Goal: Navigation & Orientation: Find specific page/section

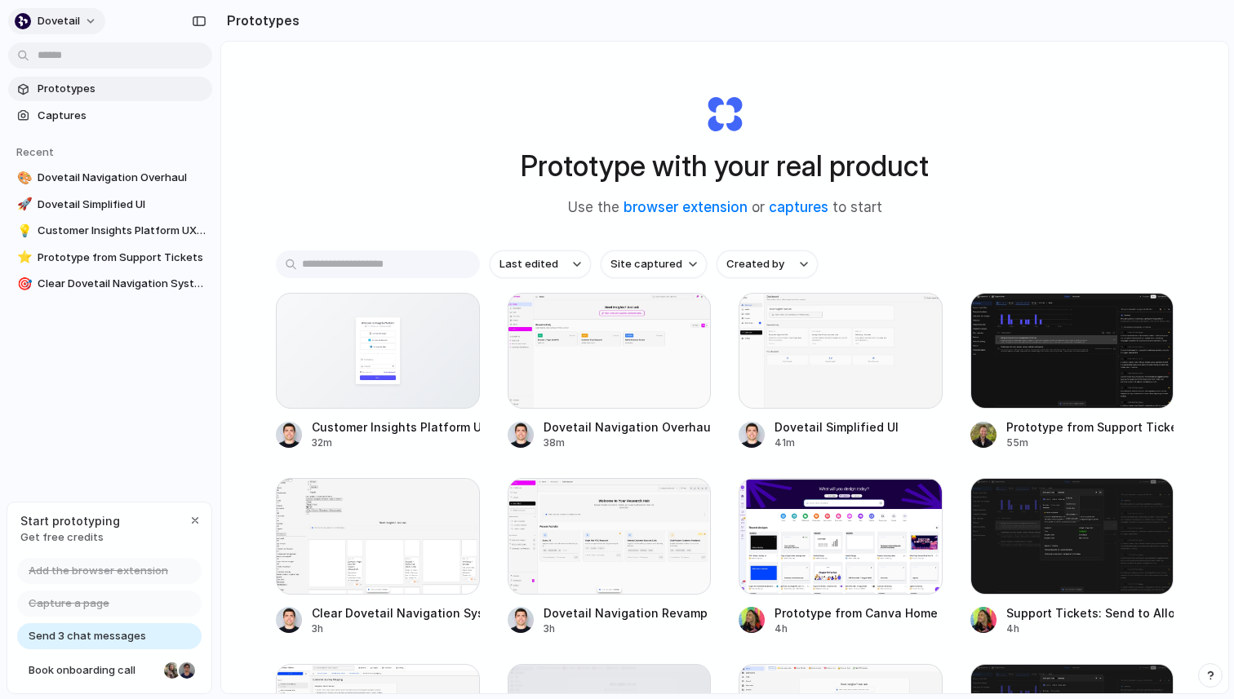
click at [24, 22] on div "button" at bounding box center [23, 21] width 16 height 16
click at [760, 43] on div "Settings Invite members Change theme Sign out" at bounding box center [617, 349] width 1234 height 699
